Goal: Task Accomplishment & Management: Use online tool/utility

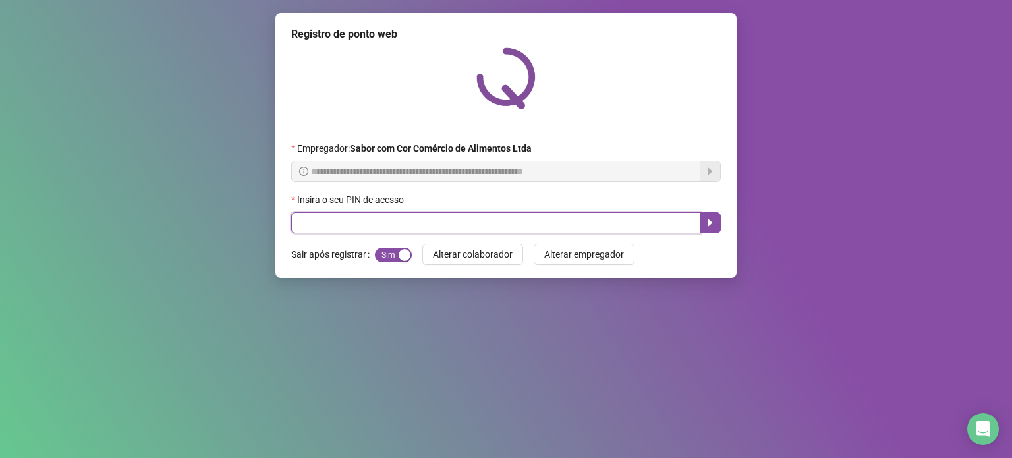
click at [555, 222] on input "text" at bounding box center [495, 222] width 409 height 21
type input "*"
type input "*****"
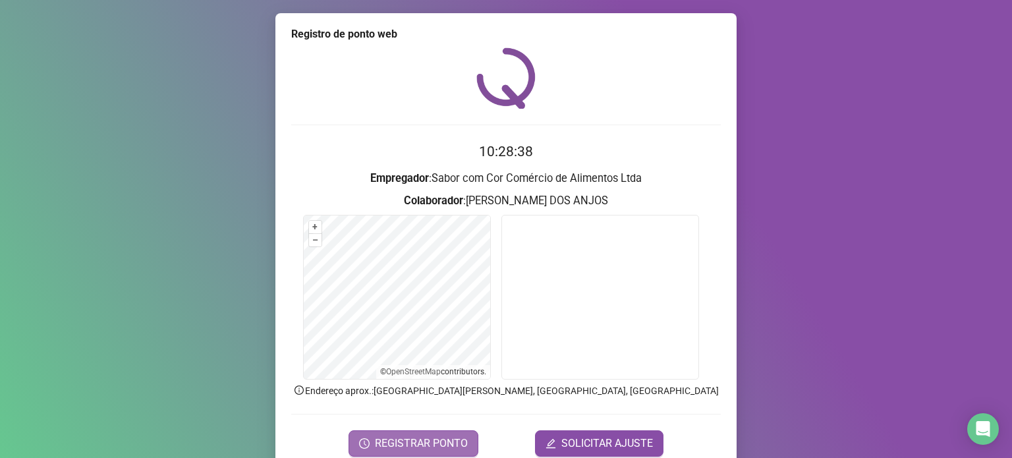
click at [441, 436] on span "REGISTRAR PONTO" at bounding box center [421, 443] width 93 height 16
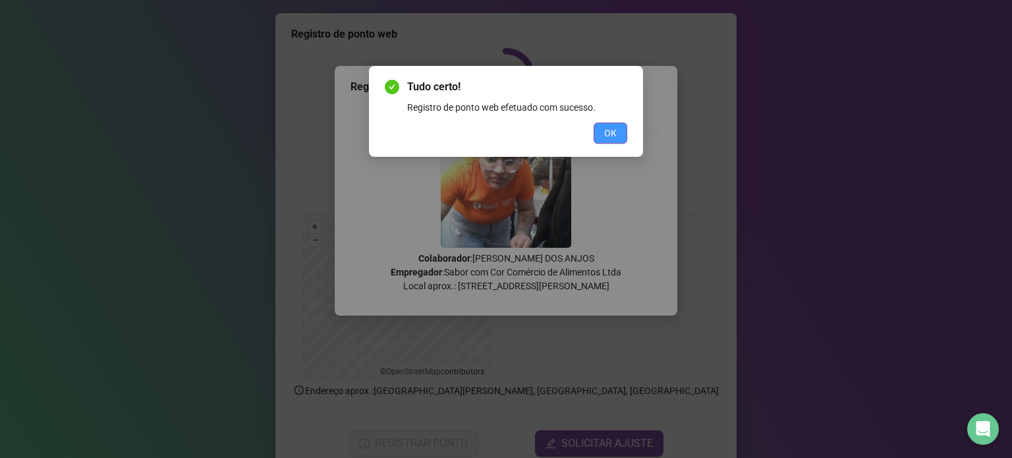
click at [614, 131] on span "OK" at bounding box center [610, 133] width 13 height 14
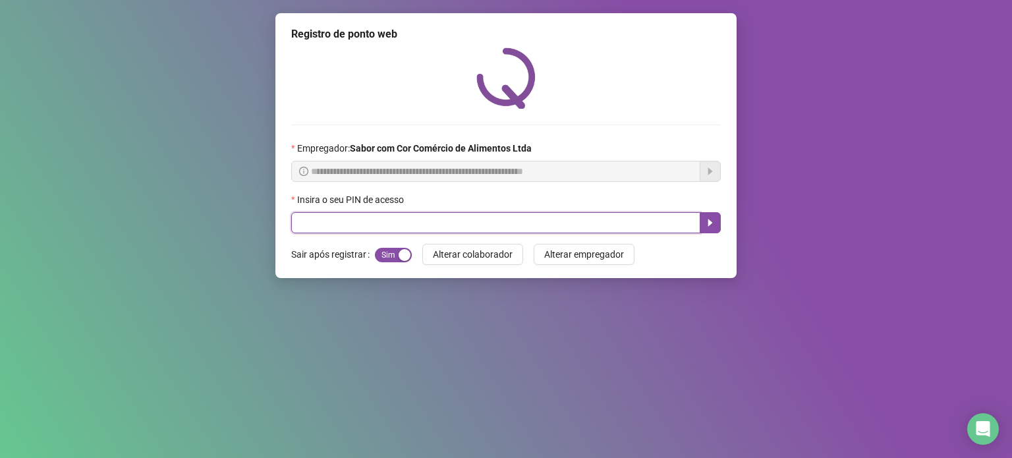
click at [569, 215] on input "text" at bounding box center [495, 222] width 409 height 21
type input "*****"
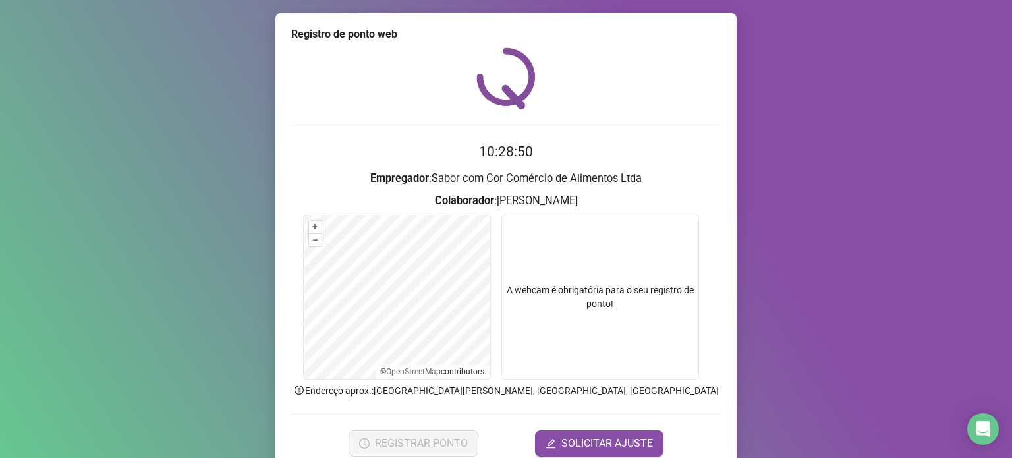
scroll to position [55, 0]
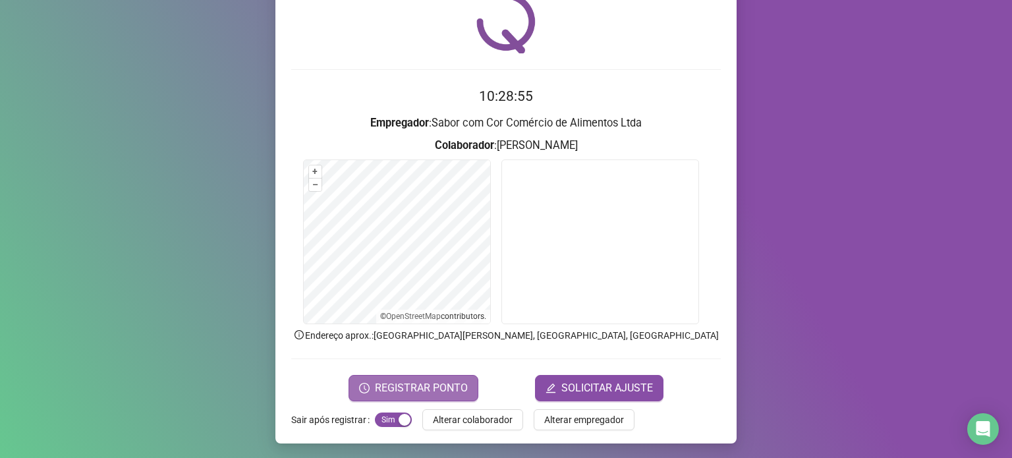
click at [408, 388] on span "REGISTRAR PONTO" at bounding box center [421, 388] width 93 height 16
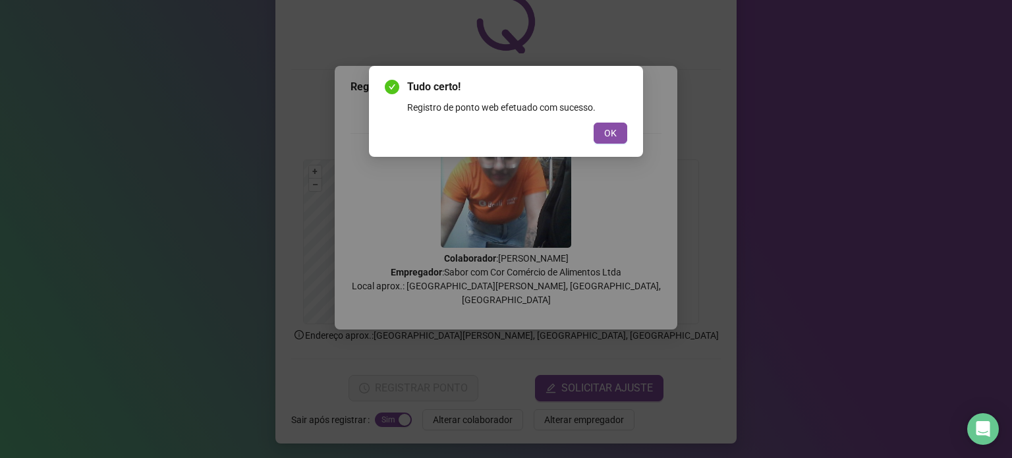
click at [606, 144] on div "Tudo certo! Registro de ponto web efetuado com sucesso. OK" at bounding box center [506, 111] width 274 height 91
click at [604, 135] on span "OK" at bounding box center [610, 133] width 13 height 14
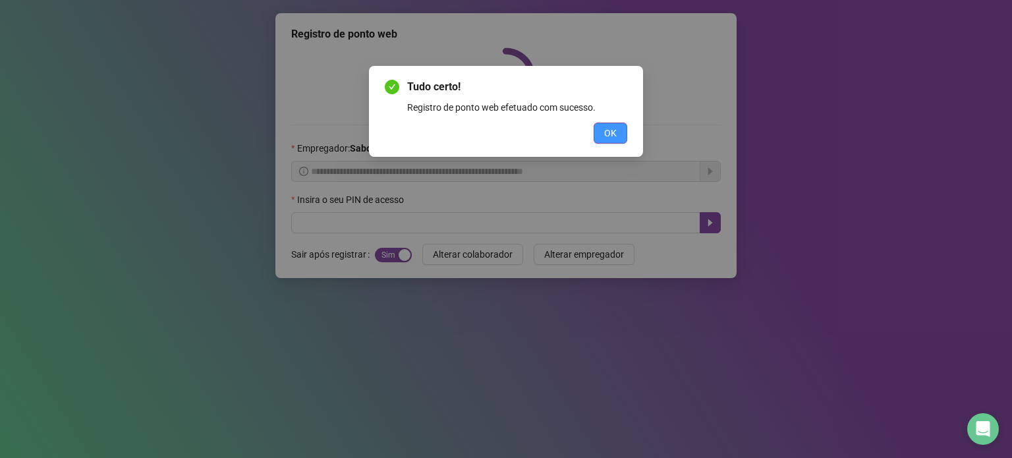
scroll to position [0, 0]
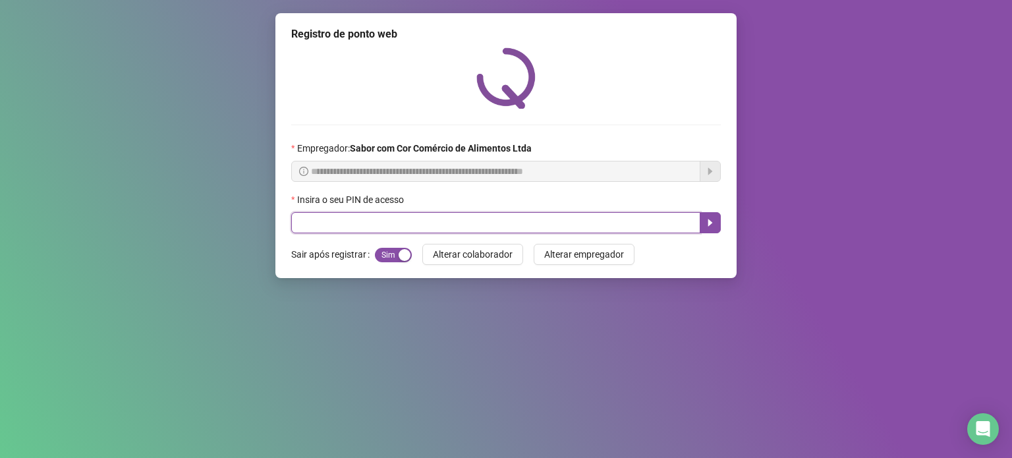
click at [589, 223] on input "text" at bounding box center [495, 222] width 409 height 21
type input "*****"
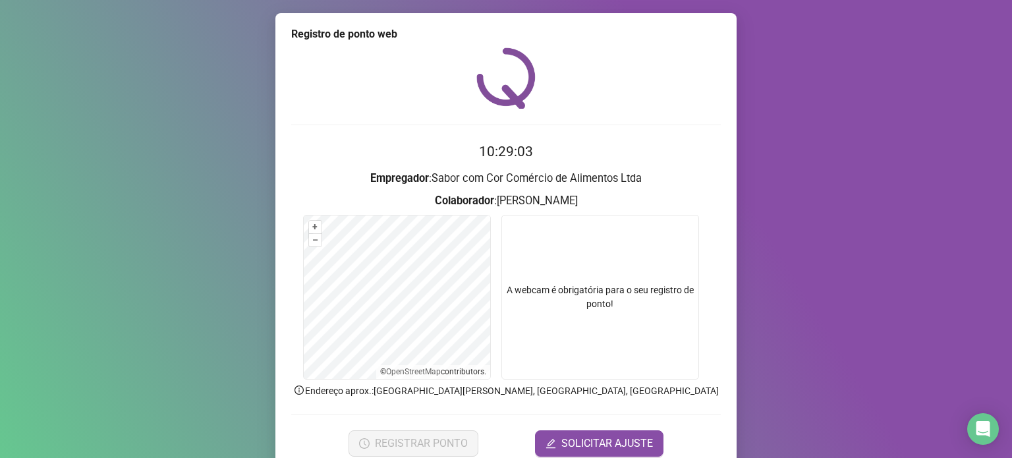
scroll to position [55, 0]
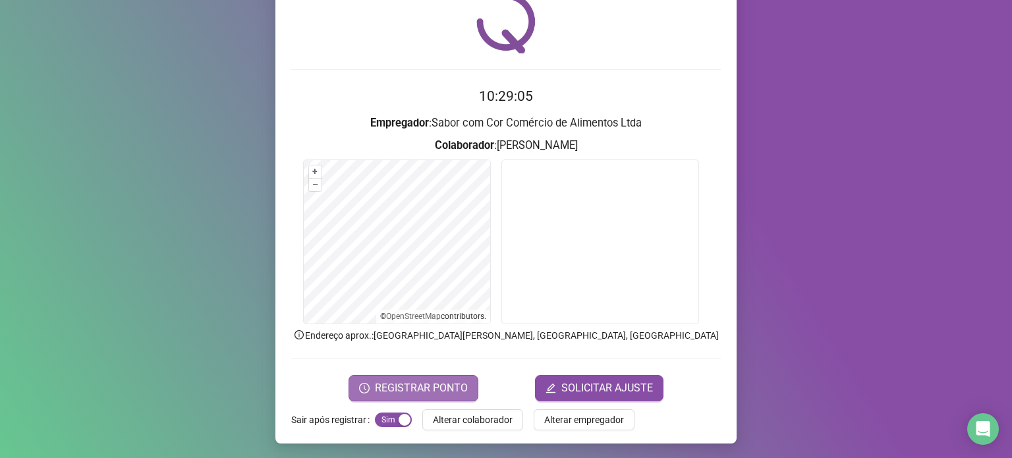
click at [398, 387] on span "REGISTRAR PONTO" at bounding box center [421, 388] width 93 height 16
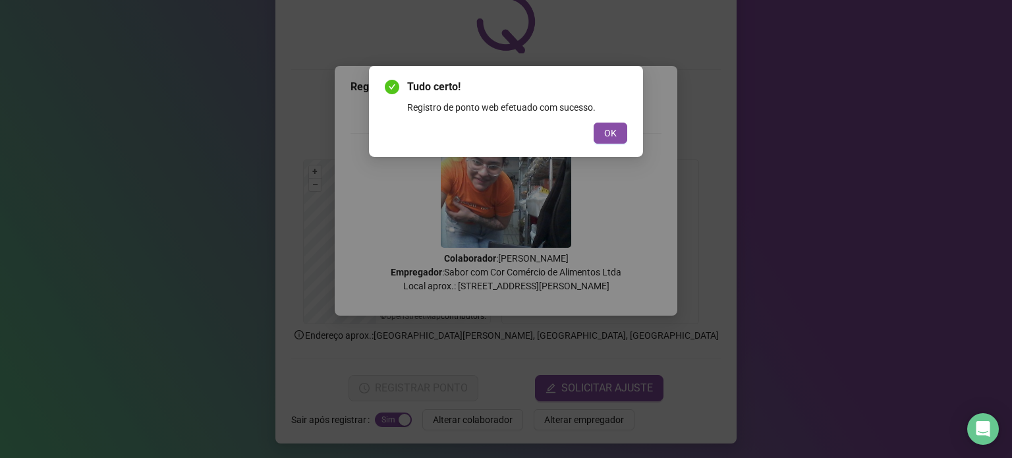
click at [601, 123] on div "OK" at bounding box center [506, 133] width 242 height 21
click at [605, 134] on span "OK" at bounding box center [610, 133] width 13 height 14
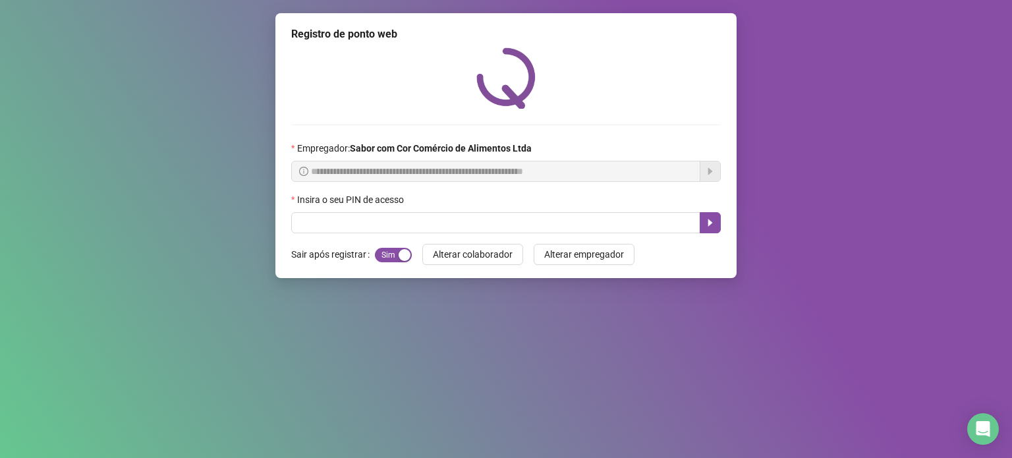
scroll to position [0, 0]
